Goal: Navigation & Orientation: Find specific page/section

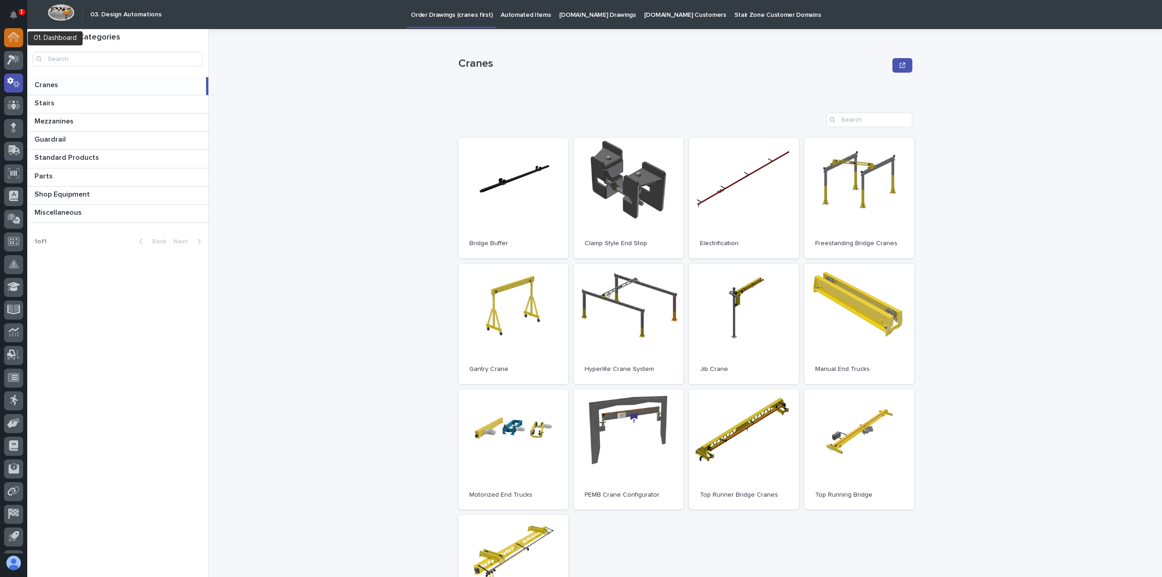
click at [14, 37] on icon at bounding box center [13, 38] width 9 height 9
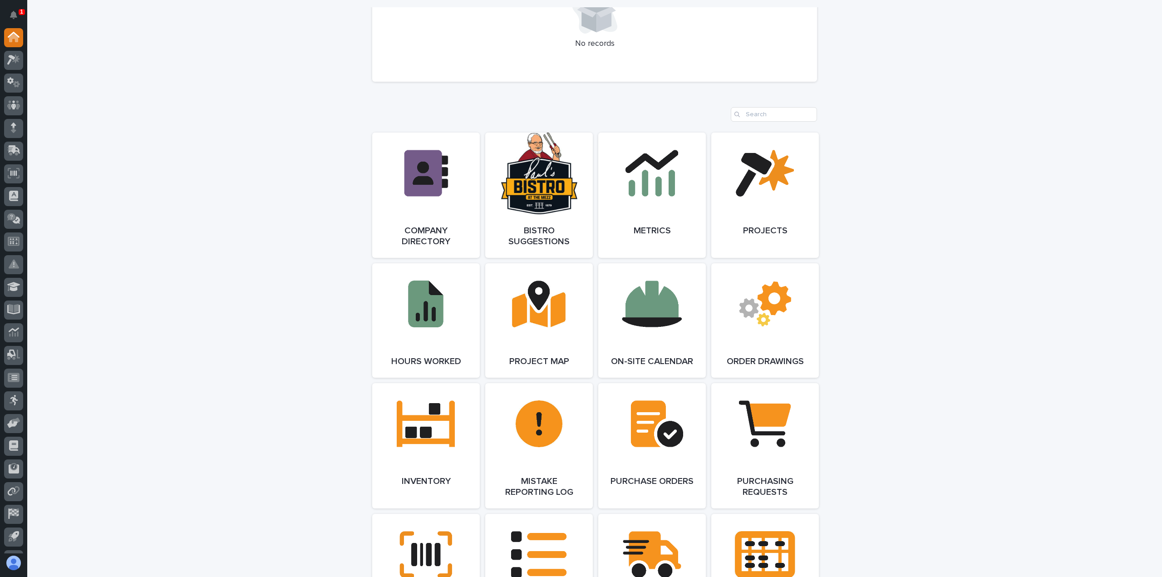
scroll to position [726, 0]
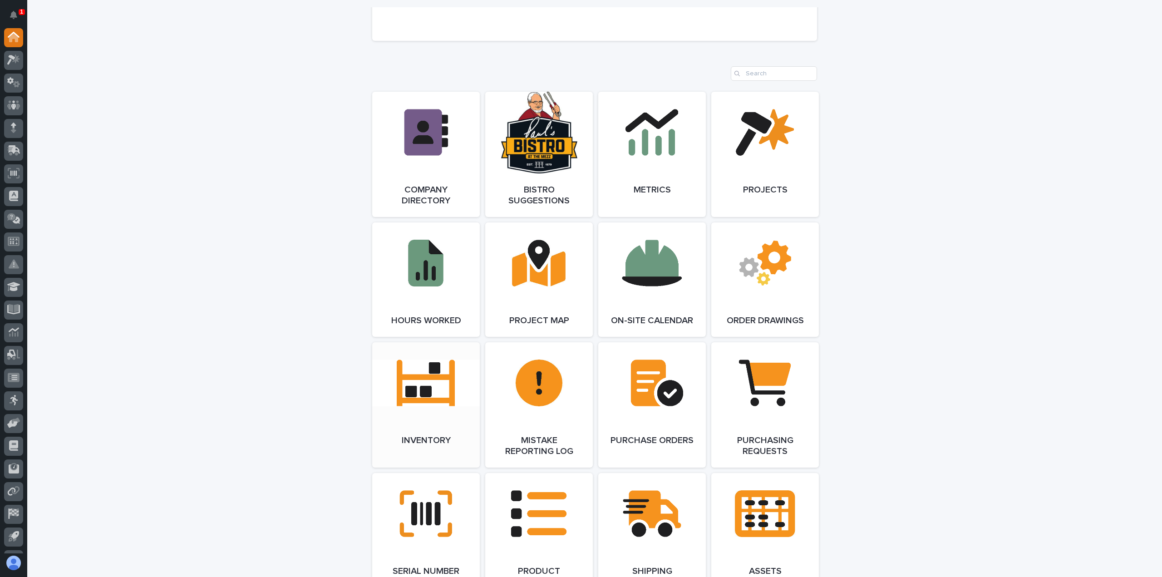
click at [410, 392] on link "Open Link" at bounding box center [426, 404] width 108 height 125
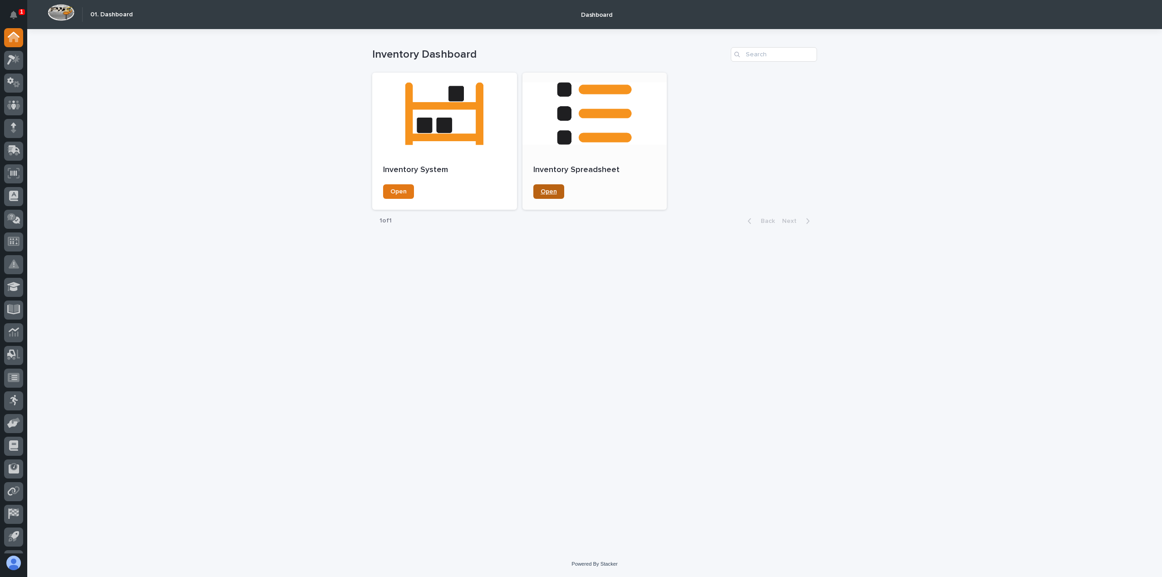
click at [546, 191] on span "Open" at bounding box center [548, 191] width 16 height 6
